Goal: Share content: Share content

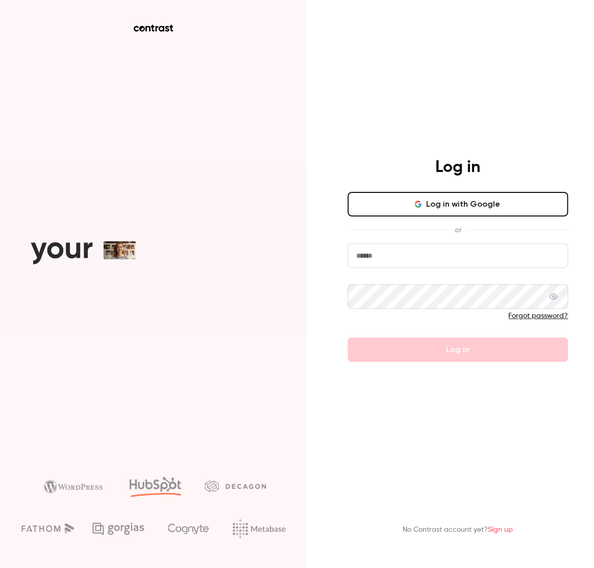
click at [489, 206] on button "Log in with Google" at bounding box center [457, 204] width 220 height 24
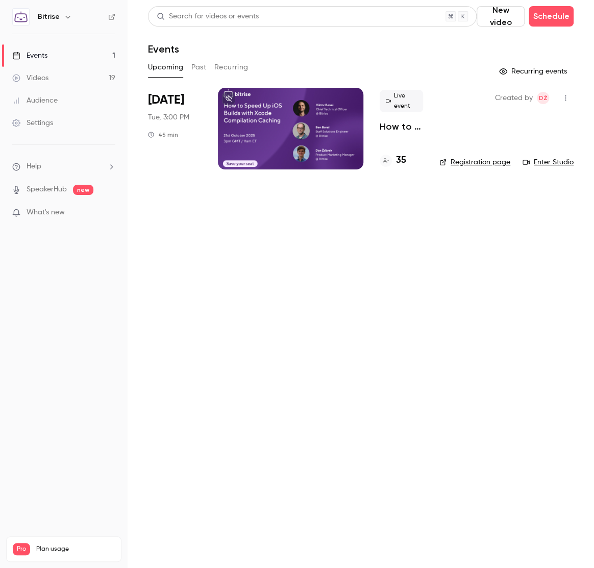
click at [196, 69] on button "Past" at bounding box center [198, 67] width 15 height 16
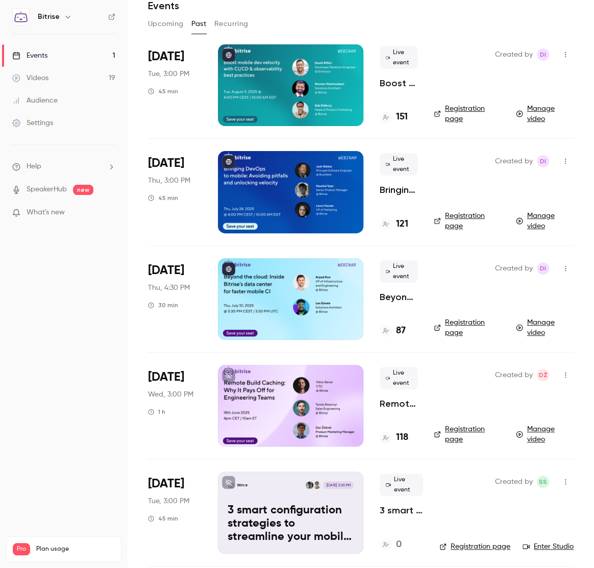
scroll to position [38, 0]
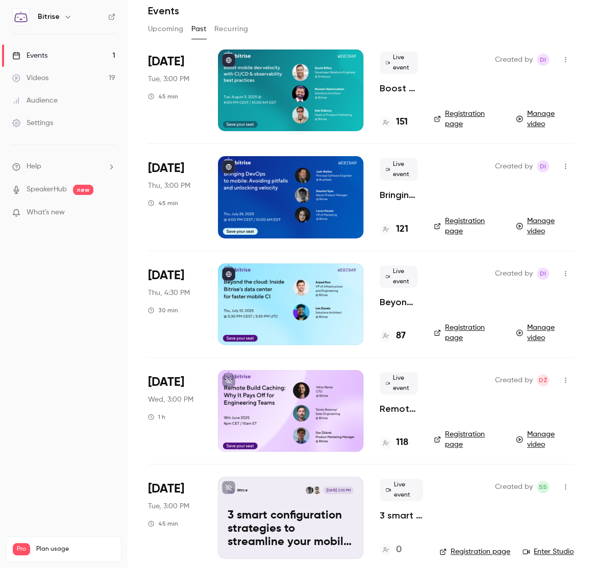
click at [324, 178] on div at bounding box center [290, 197] width 145 height 82
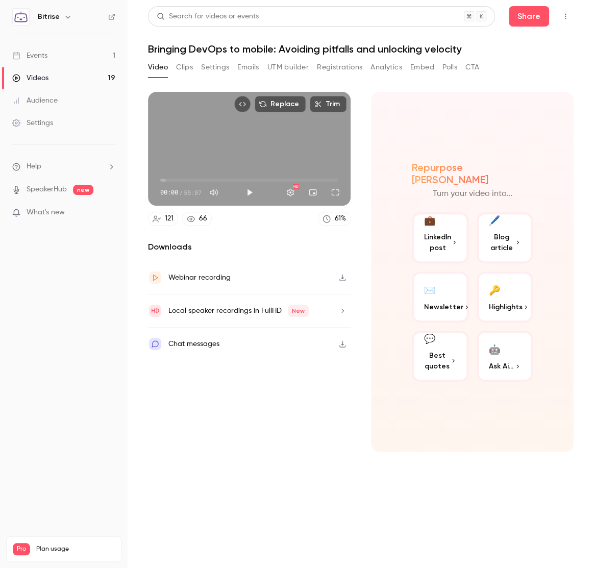
click at [420, 66] on button "Embed" at bounding box center [422, 67] width 24 height 16
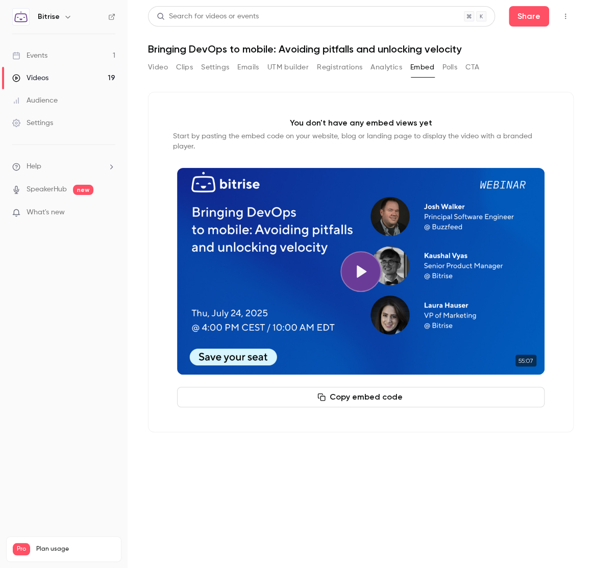
click at [392, 401] on button "Copy embed code" at bounding box center [360, 397] width 367 height 20
click at [64, 17] on icon "button" at bounding box center [68, 17] width 8 height 8
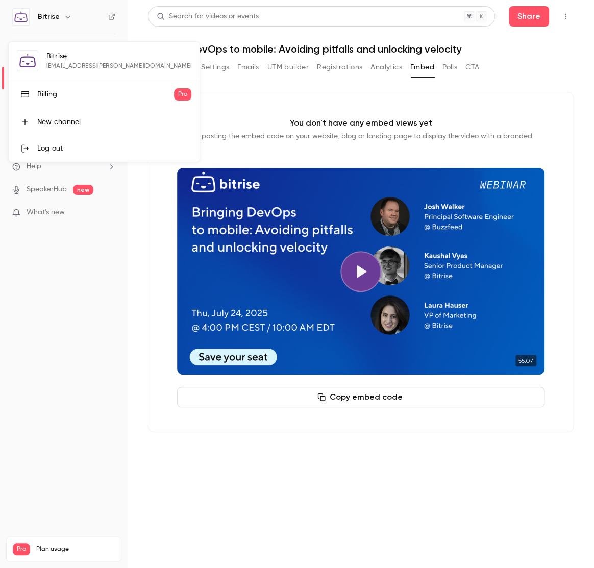
click at [61, 97] on div "Billing" at bounding box center [105, 94] width 137 height 10
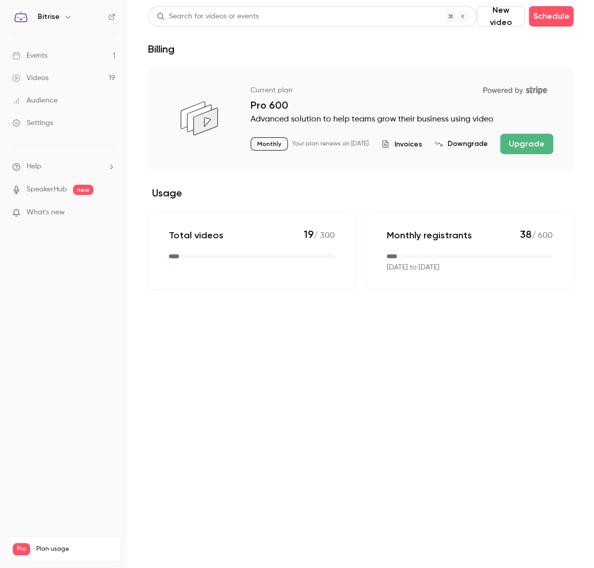
click at [23, 14] on img at bounding box center [21, 17] width 16 height 16
click at [64, 19] on icon "button" at bounding box center [68, 17] width 8 height 8
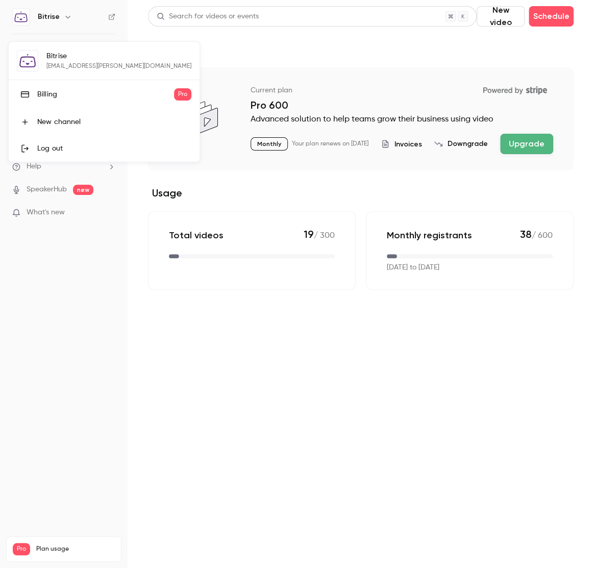
click at [53, 55] on div "Bitrise [EMAIL_ADDRESS][PERSON_NAME][DOMAIN_NAME] Billing Pro New channel Log o…" at bounding box center [104, 102] width 191 height 120
click at [78, 246] on div at bounding box center [297, 284] width 594 height 568
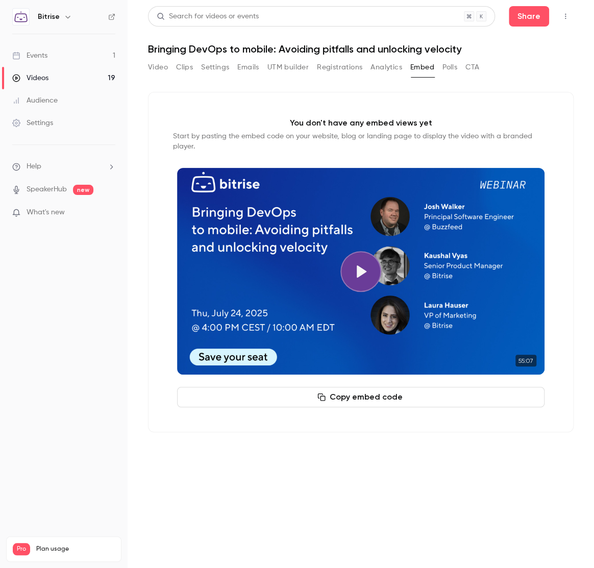
click at [45, 121] on div "Settings" at bounding box center [32, 123] width 41 height 10
